Goal: Browse casually: Explore the website without a specific task or goal

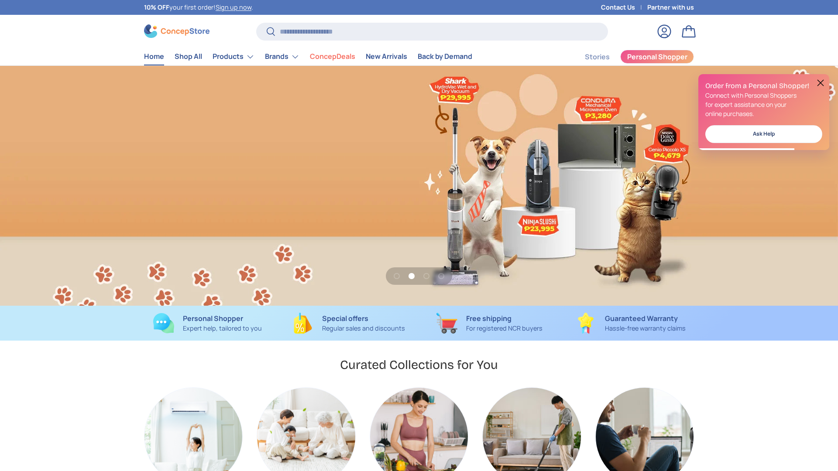
scroll to position [0, 838]
